Goal: Task Accomplishment & Management: Complete application form

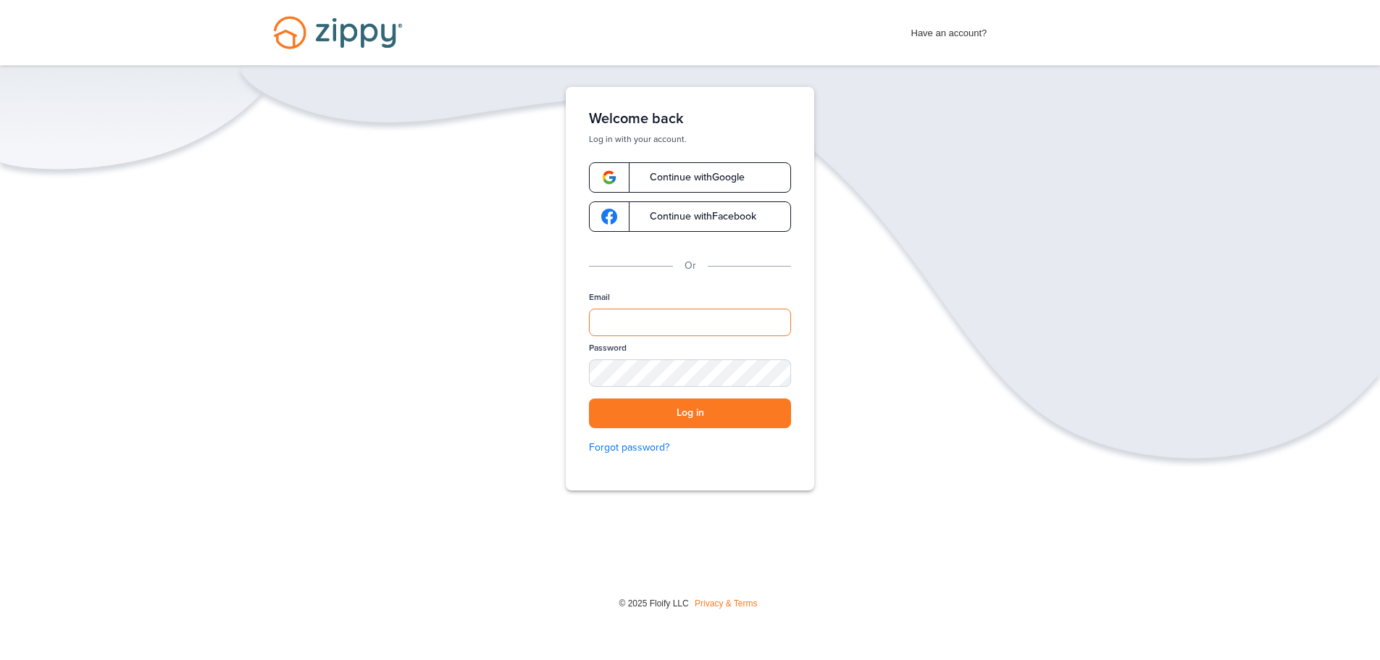
click at [635, 312] on input "Email" at bounding box center [690, 323] width 202 height 28
type input "**********"
click at [589, 399] on button "Log in" at bounding box center [690, 414] width 202 height 30
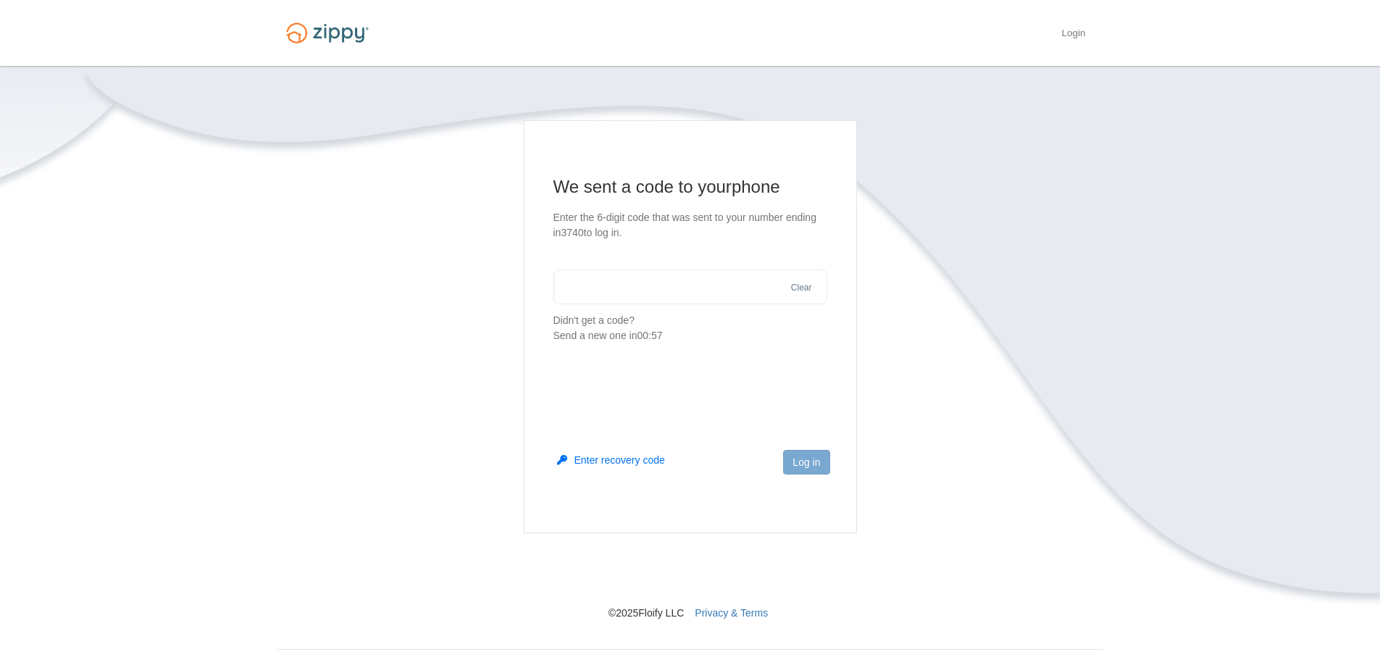
click at [631, 276] on input "text" at bounding box center [691, 287] width 274 height 35
type input "******"
click at [801, 467] on button "Log in" at bounding box center [806, 462] width 46 height 25
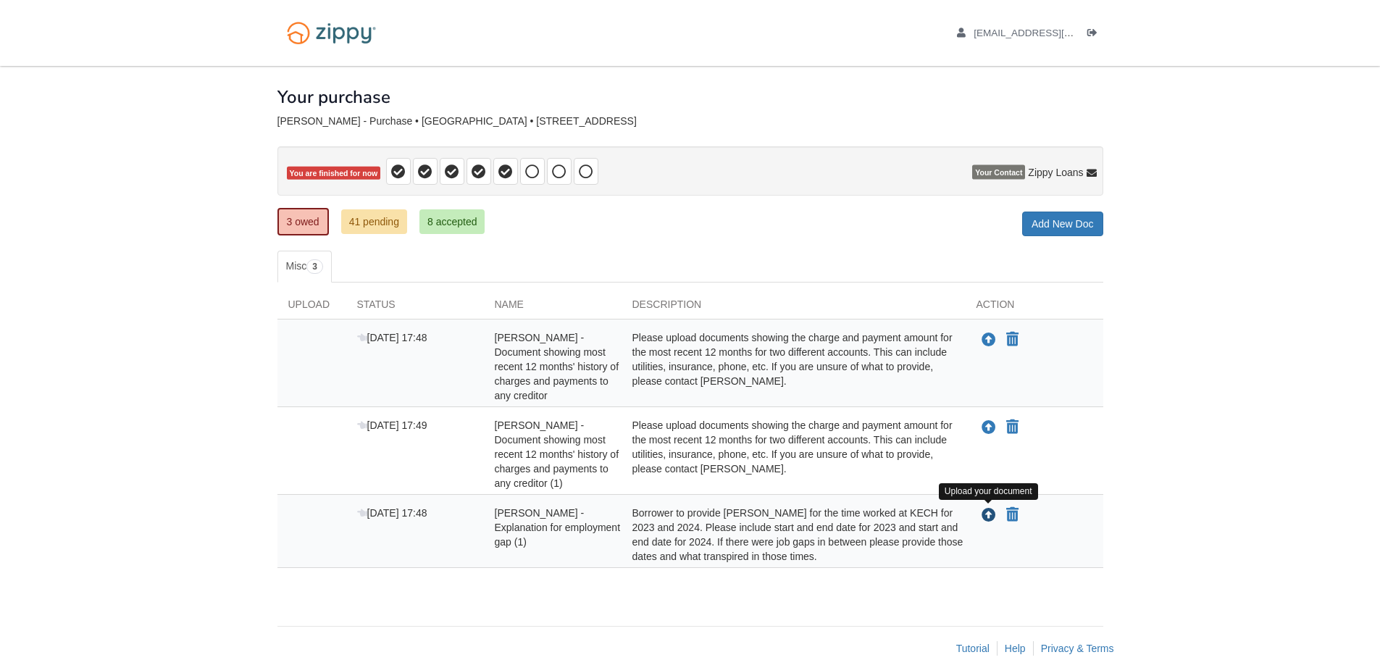
click at [990, 514] on icon "Upload Kelsey Reed - Explanation for employment gap (1)" at bounding box center [989, 516] width 14 height 14
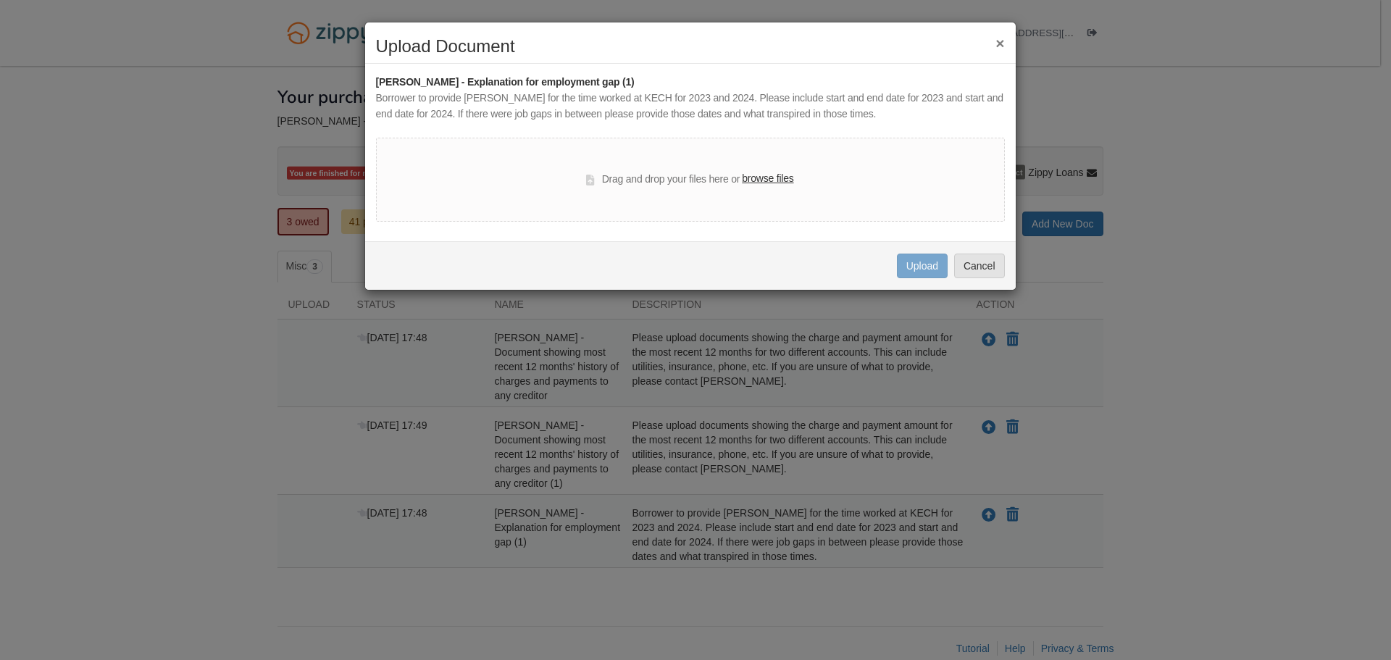
click at [759, 172] on label "browse files" at bounding box center [767, 179] width 51 height 16
click at [0, 0] on input "browse files" at bounding box center [0, 0] width 0 height 0
click at [969, 254] on button "Cancel" at bounding box center [979, 266] width 51 height 25
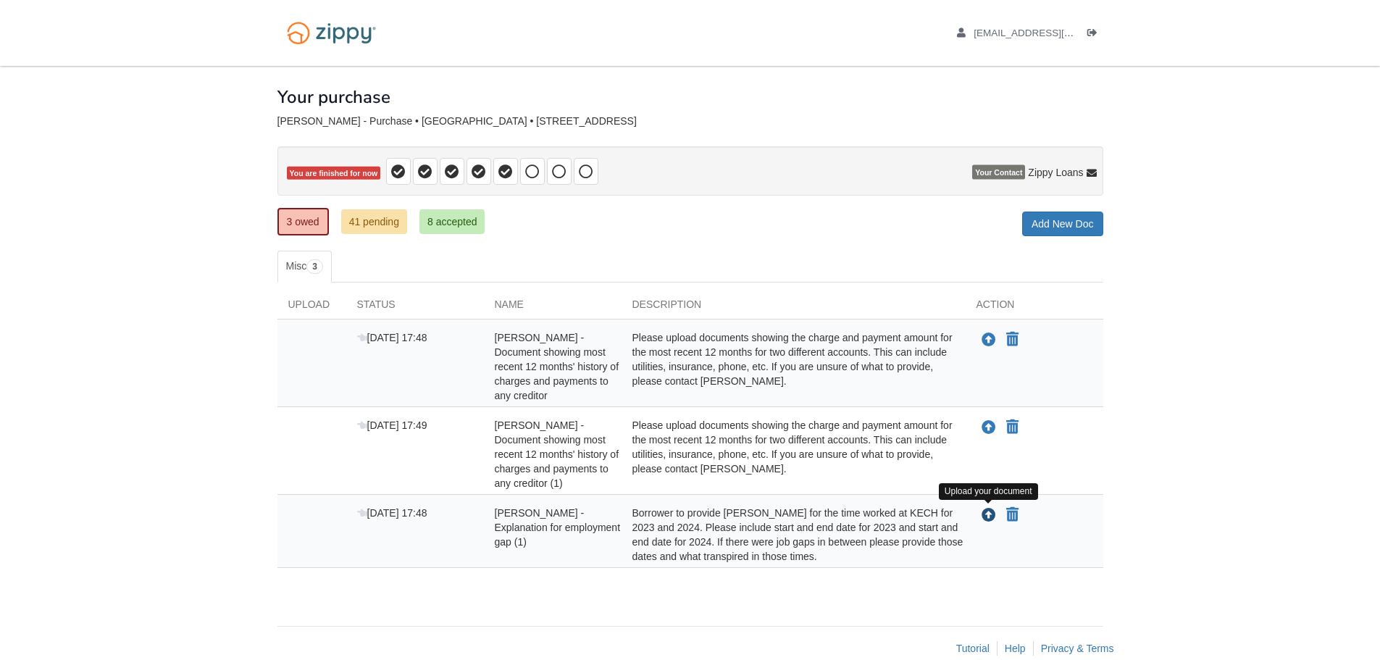
click at [991, 513] on icon "Upload Kelsey Reed - Explanation for employment gap (1)" at bounding box center [989, 516] width 14 height 14
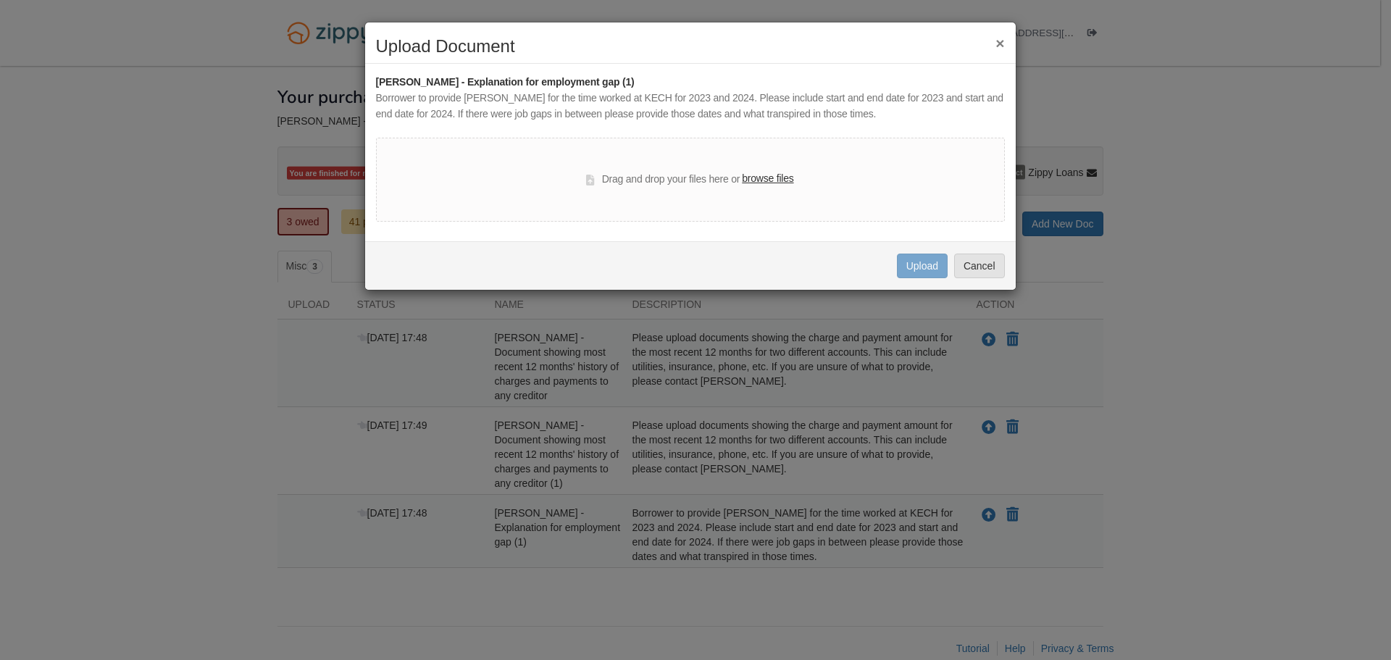
click at [780, 178] on label "browse files" at bounding box center [767, 179] width 51 height 16
click at [0, 0] on input "browse files" at bounding box center [0, 0] width 0 height 0
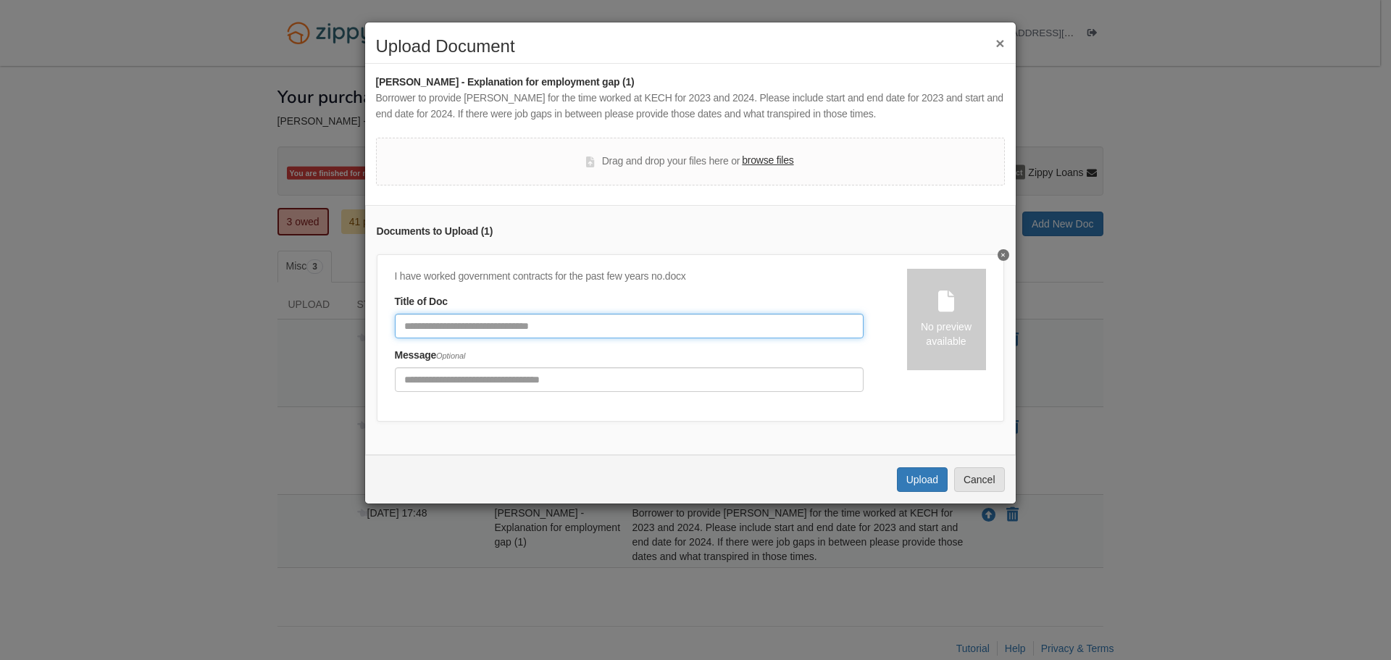
click at [568, 322] on input "Document Title" at bounding box center [629, 326] width 469 height 25
type input "**********"
click at [922, 488] on button "Upload" at bounding box center [922, 479] width 51 height 25
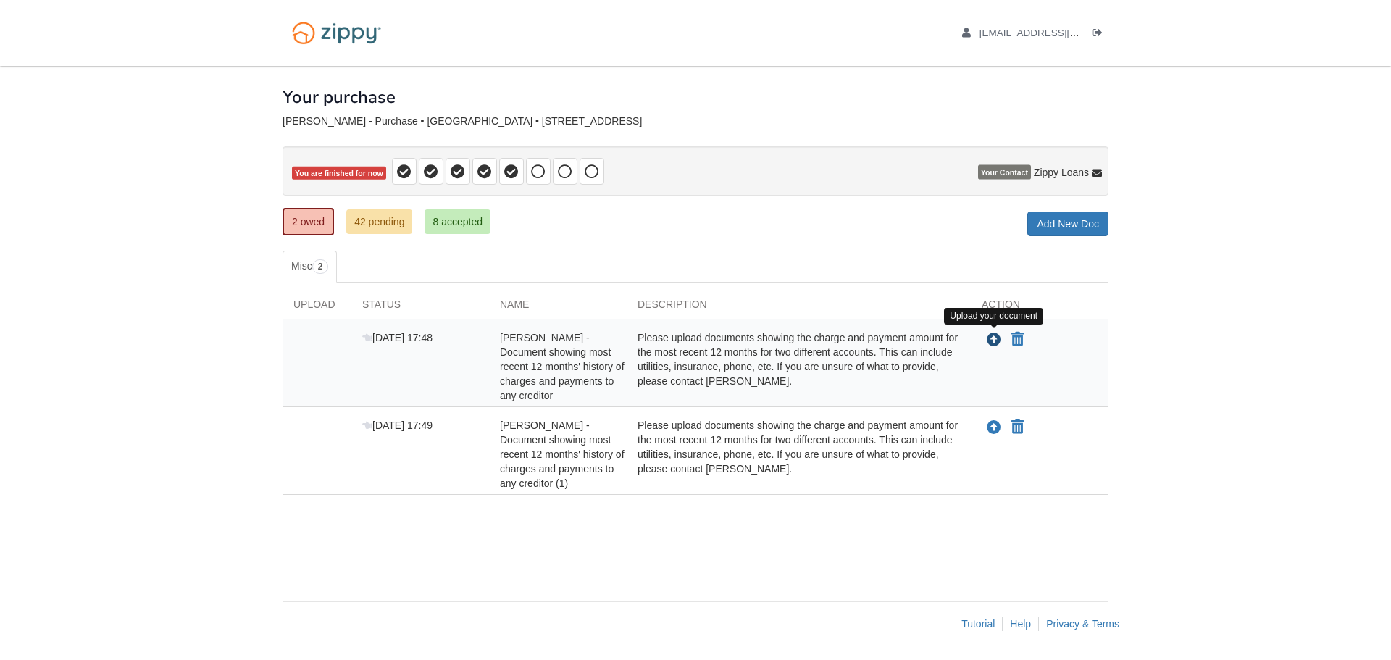
click at [990, 339] on icon "Upload Kelsey Reed - Document showing most recent 12 months' history of charges…" at bounding box center [994, 340] width 14 height 14
click at [996, 343] on icon "Upload Kelsey Reed - Document showing most recent 12 months' history of charges…" at bounding box center [994, 340] width 14 height 14
